Goal: Task Accomplishment & Management: Use online tool/utility

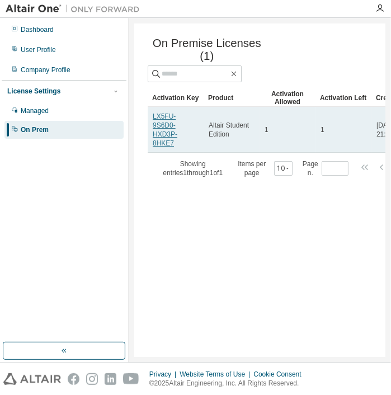
click at [170, 126] on link "LX5FU-9S6D0-HXD3P-8HKE7" at bounding box center [165, 130] width 25 height 35
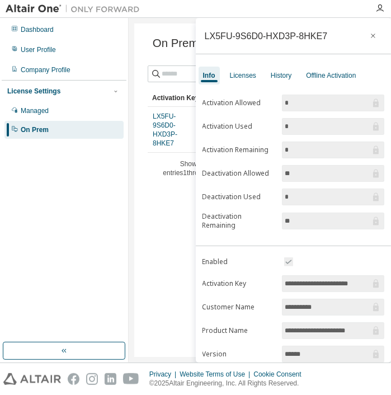
click at [245, 34] on div "LX5FU-9S6D0-HXD3P-8HKE7" at bounding box center [266, 35] width 123 height 9
click at [166, 129] on link "LX5FU-9S6D0-HXD3P-8HKE7" at bounding box center [165, 130] width 25 height 35
drag, startPoint x: 166, startPoint y: 129, endPoint x: 237, endPoint y: 41, distance: 113.5
click at [237, 40] on div "LX5FU-9S6D0-HXD3P-8HKE7" at bounding box center [266, 35] width 123 height 9
drag, startPoint x: 202, startPoint y: 34, endPoint x: 327, endPoint y: 35, distance: 125.4
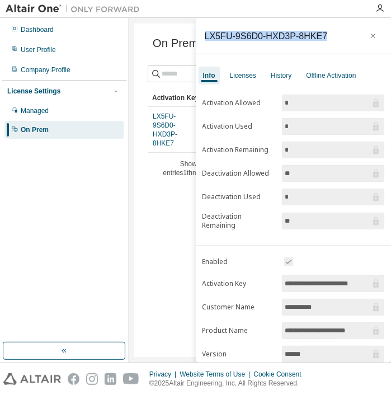
click at [327, 35] on div "LX5FU-9S6D0-HXD3P-8HKE7" at bounding box center [294, 36] width 196 height 36
drag, startPoint x: 327, startPoint y: 35, endPoint x: 309, endPoint y: 35, distance: 17.9
copy div "LX5FU-9S6D0-HXD3P-8HKE7"
click at [364, 36] on button "button" at bounding box center [373, 36] width 18 height 18
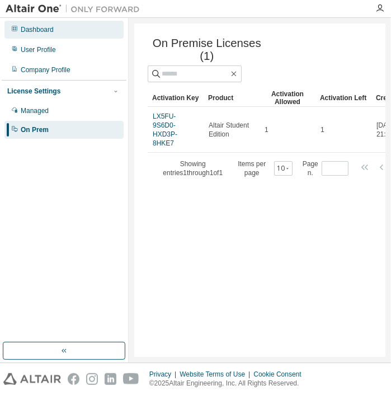
click at [99, 30] on div "Dashboard" at bounding box center [63, 30] width 119 height 18
